Goal: Task Accomplishment & Management: Use online tool/utility

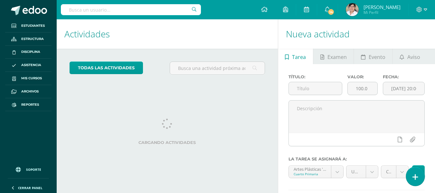
click at [413, 179] on icon at bounding box center [416, 176] width 6 height 7
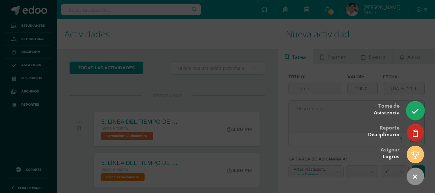
click at [411, 108] on link at bounding box center [415, 110] width 18 height 19
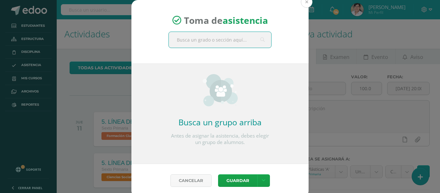
click at [302, 3] on button at bounding box center [307, 2] width 12 height 12
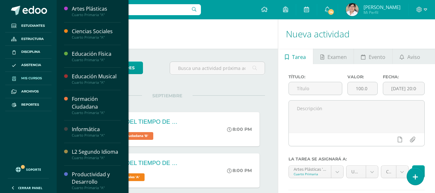
click at [31, 80] on span "Mis cursos" at bounding box center [31, 78] width 21 height 5
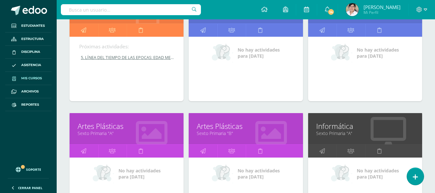
scroll to position [1545, 0]
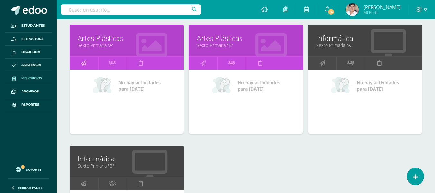
click at [88, 66] on link at bounding box center [84, 63] width 29 height 13
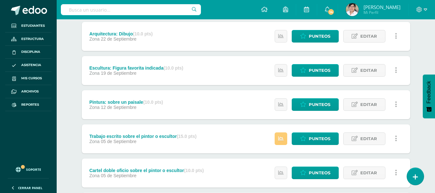
scroll to position [161, 0]
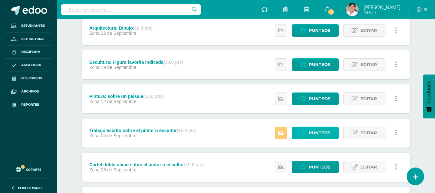
click at [314, 135] on span "Punteos" at bounding box center [320, 133] width 22 height 12
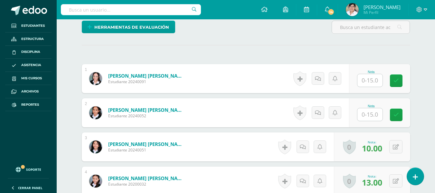
scroll to position [197, 0]
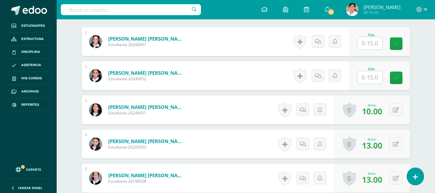
click at [372, 73] on input "text" at bounding box center [369, 77] width 25 height 13
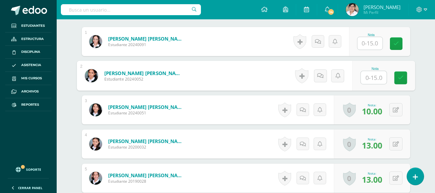
scroll to position [197, 0]
type input "13"
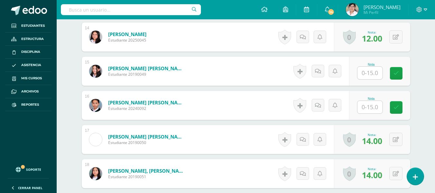
scroll to position [648, 0]
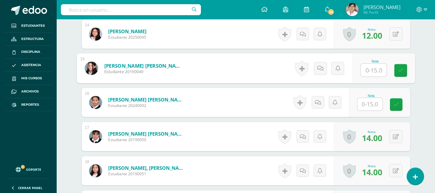
click at [373, 70] on input "text" at bounding box center [374, 70] width 26 height 13
type input "6"
click at [400, 71] on icon at bounding box center [401, 70] width 6 height 5
